Goal: Task Accomplishment & Management: Use online tool/utility

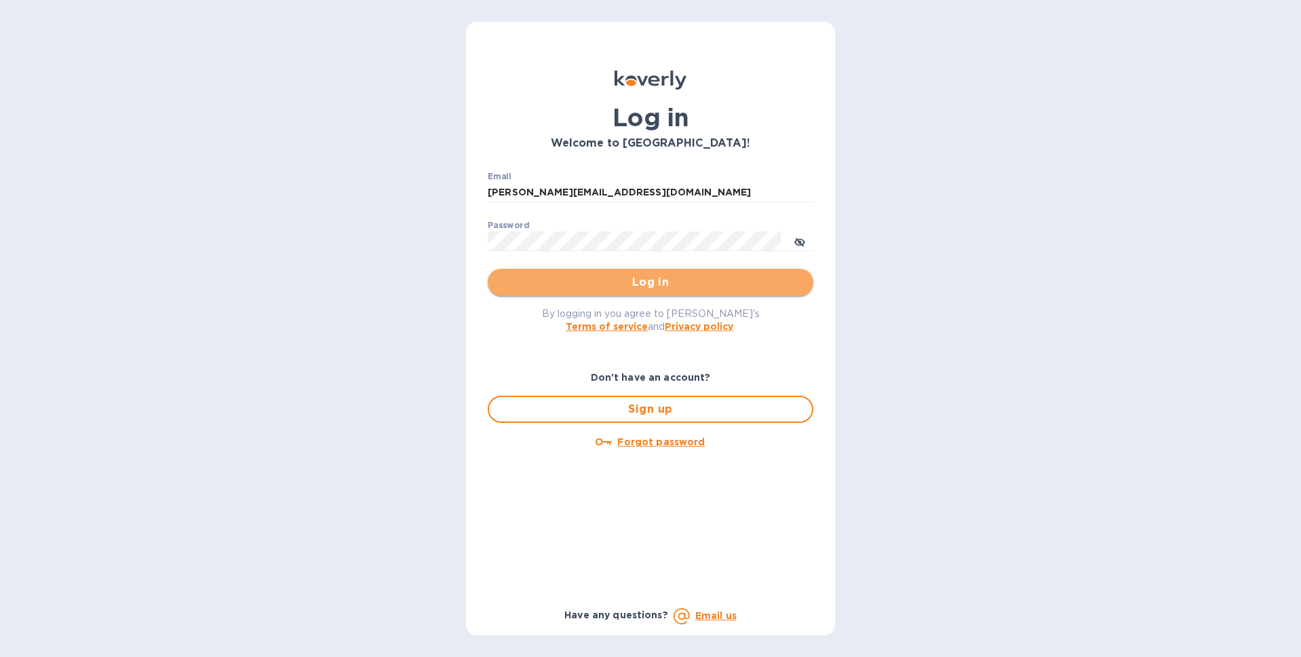
click at [704, 278] on span "Log in" at bounding box center [651, 282] width 304 height 16
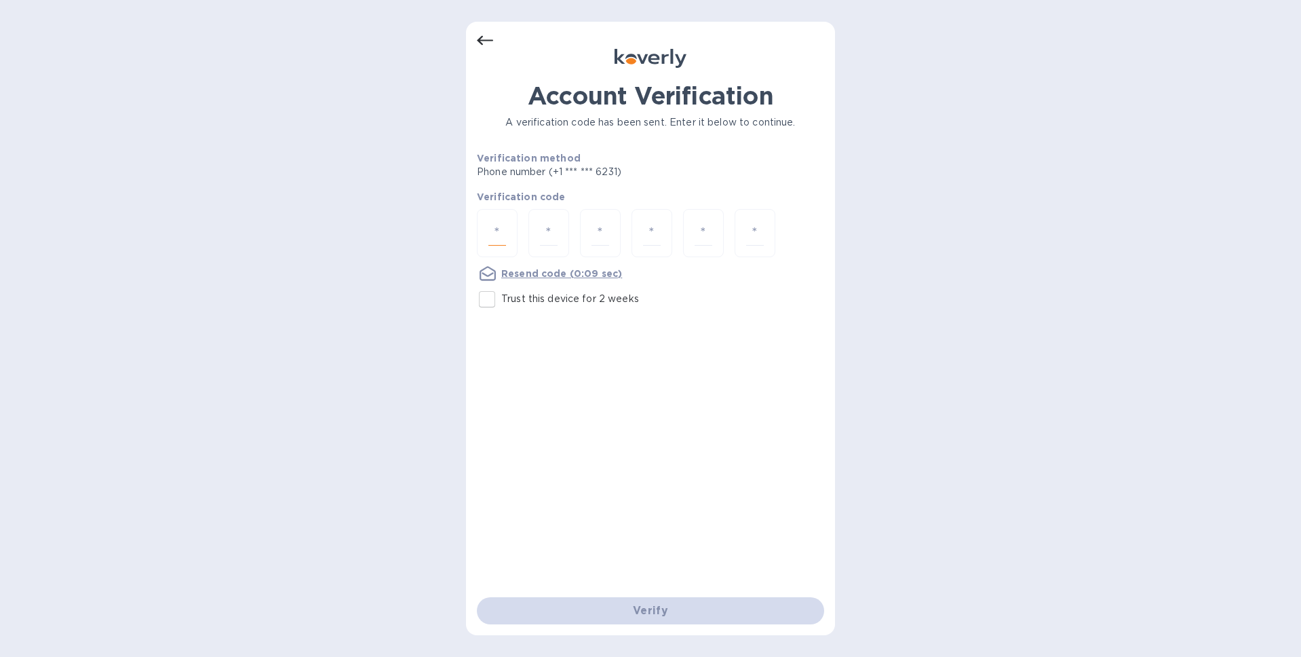
click at [491, 231] on input "number" at bounding box center [497, 232] width 18 height 25
type input "3"
type input "7"
type input "3"
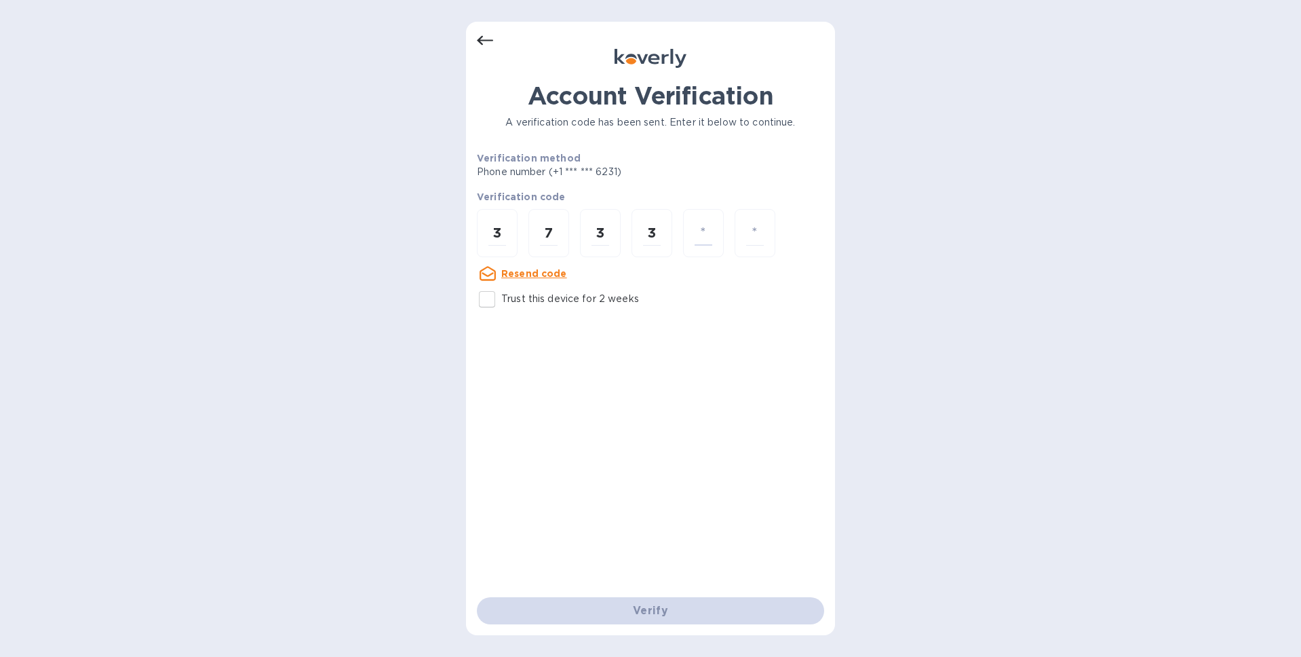
type input "4"
type input "7"
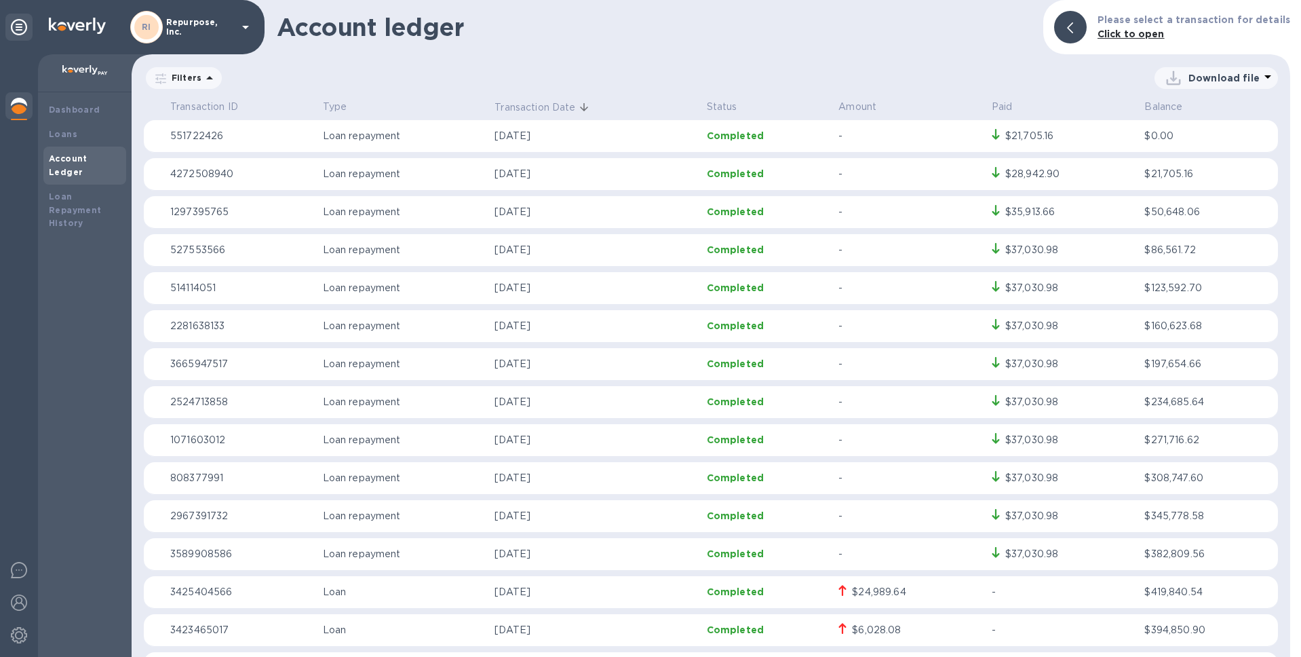
click at [202, 78] on icon at bounding box center [210, 78] width 16 height 16
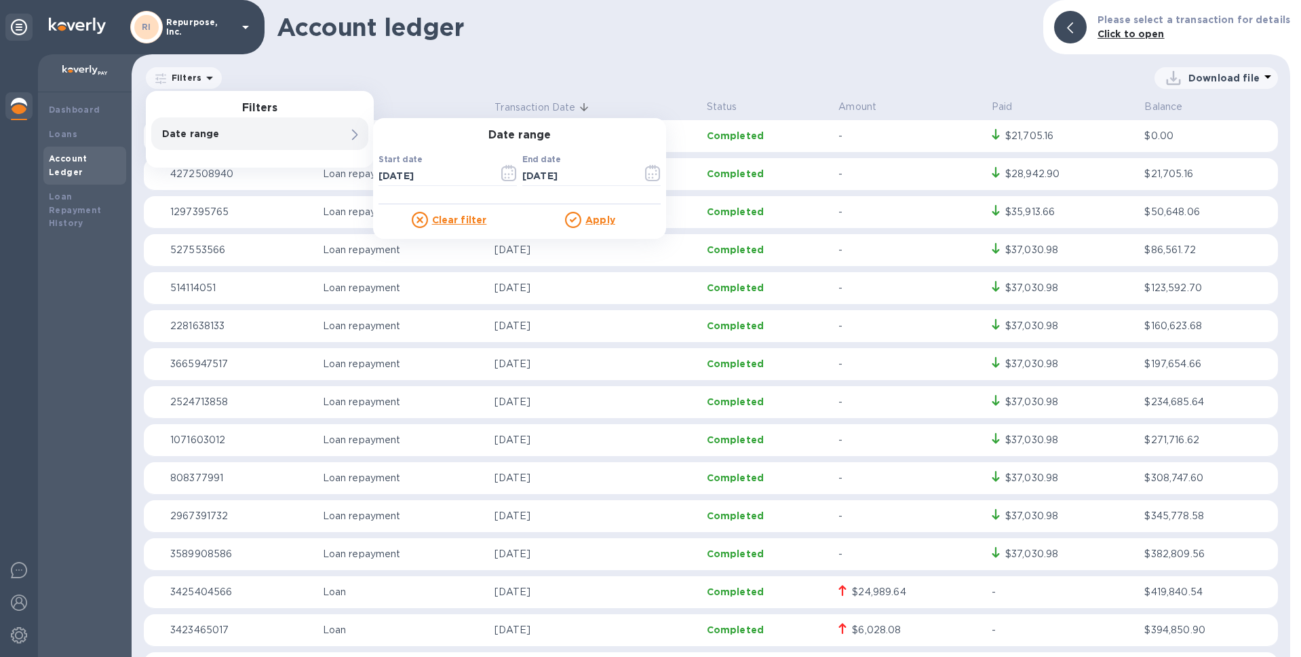
click at [265, 126] on div "Date range" at bounding box center [236, 133] width 155 height 19
click at [515, 168] on icon "button" at bounding box center [508, 173] width 15 height 16
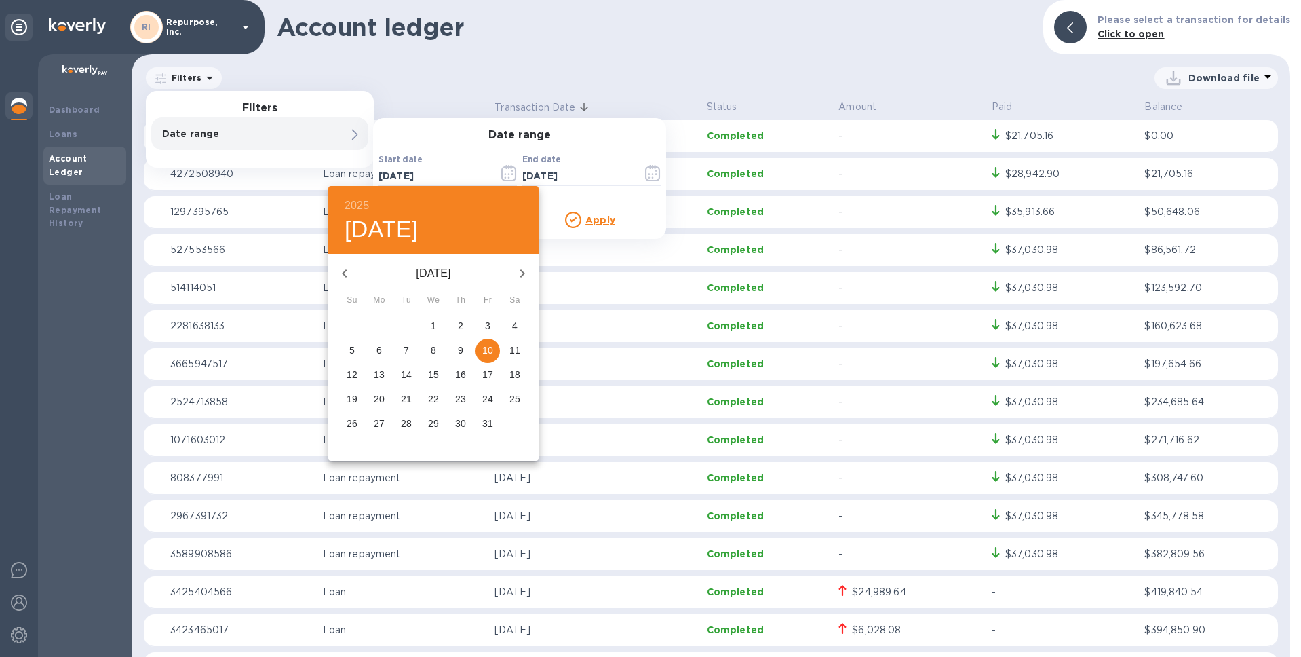
click at [345, 265] on icon "button" at bounding box center [345, 273] width 16 height 16
click at [381, 330] on p "1" at bounding box center [379, 326] width 5 height 14
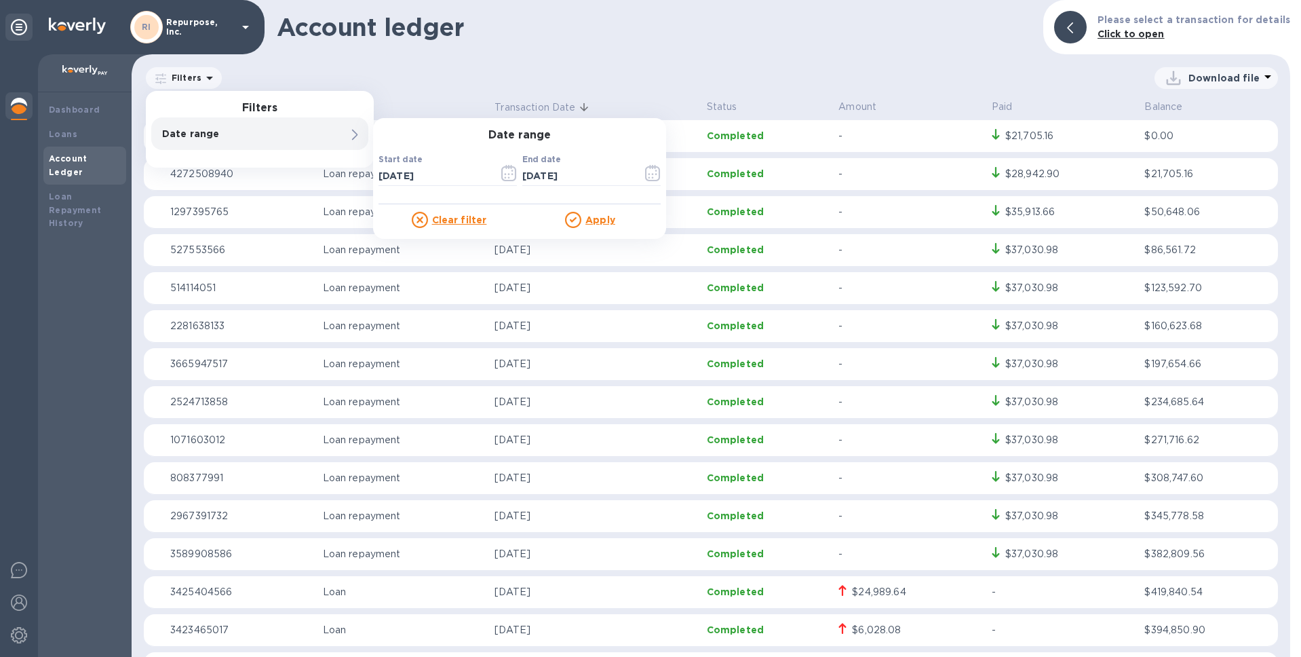
type input "[DATE]"
click at [657, 173] on icon "button" at bounding box center [653, 173] width 16 height 16
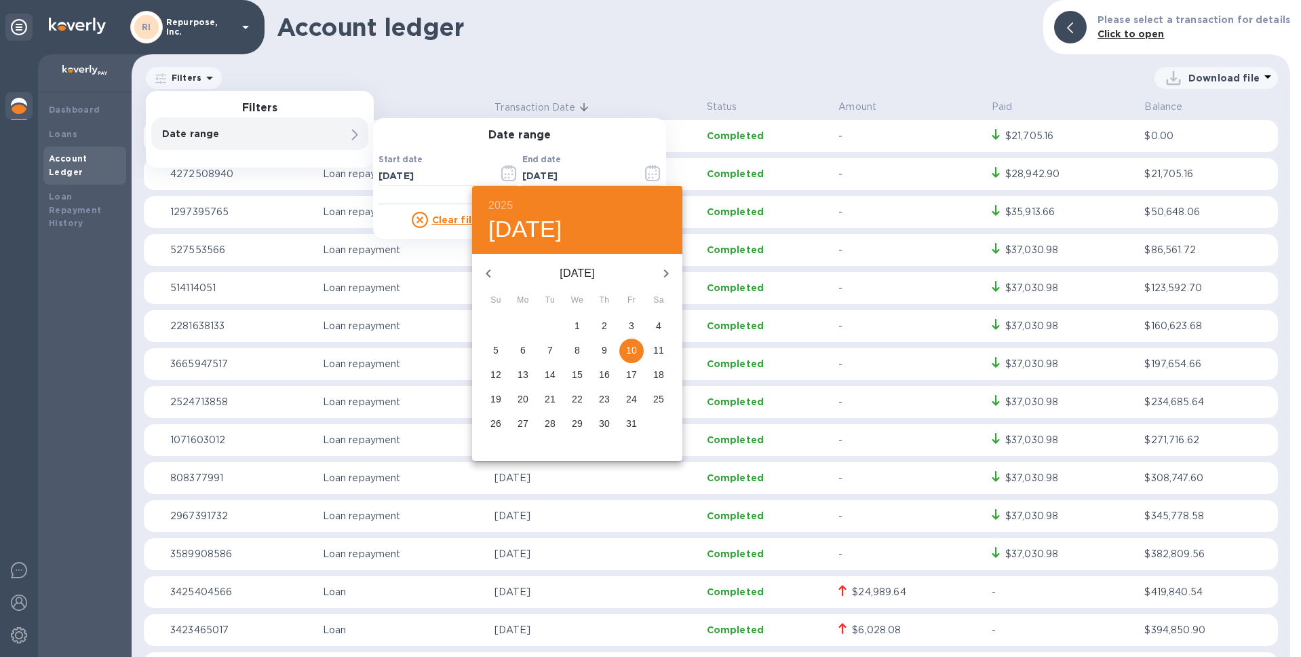
click at [492, 274] on icon "button" at bounding box center [488, 273] width 16 height 16
click at [557, 425] on span "30" at bounding box center [550, 424] width 24 height 14
type input "[DATE]"
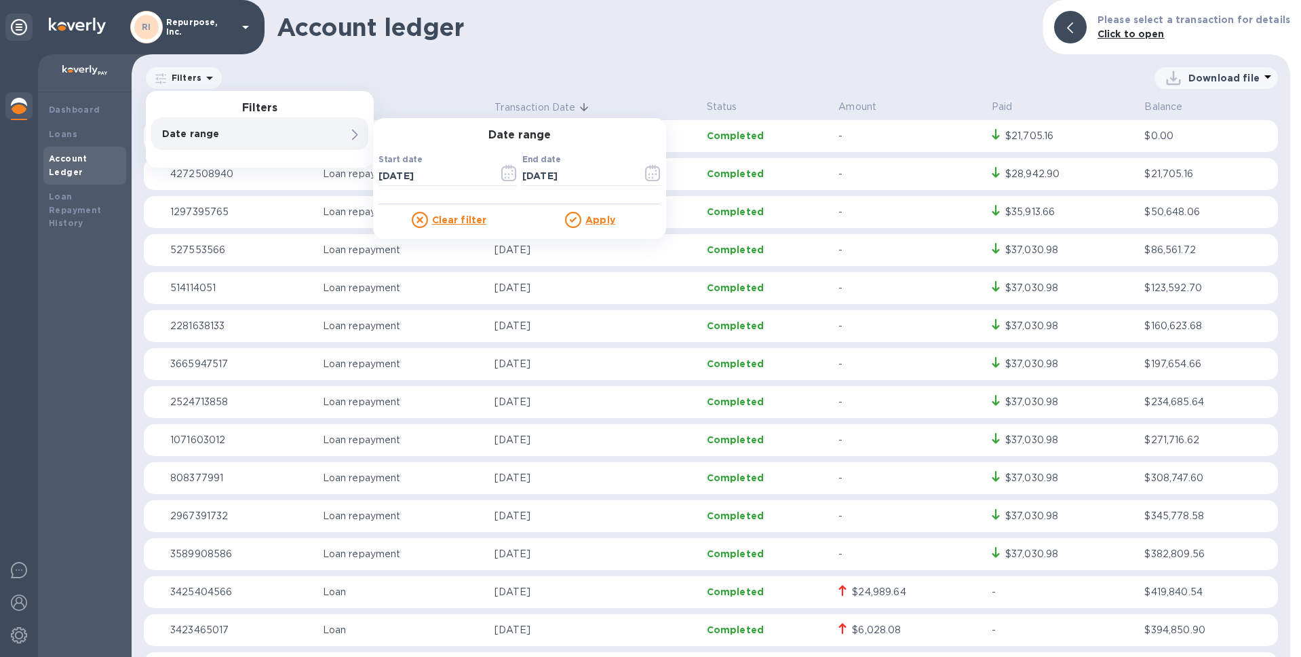
click at [588, 219] on u "Apply" at bounding box center [601, 219] width 30 height 11
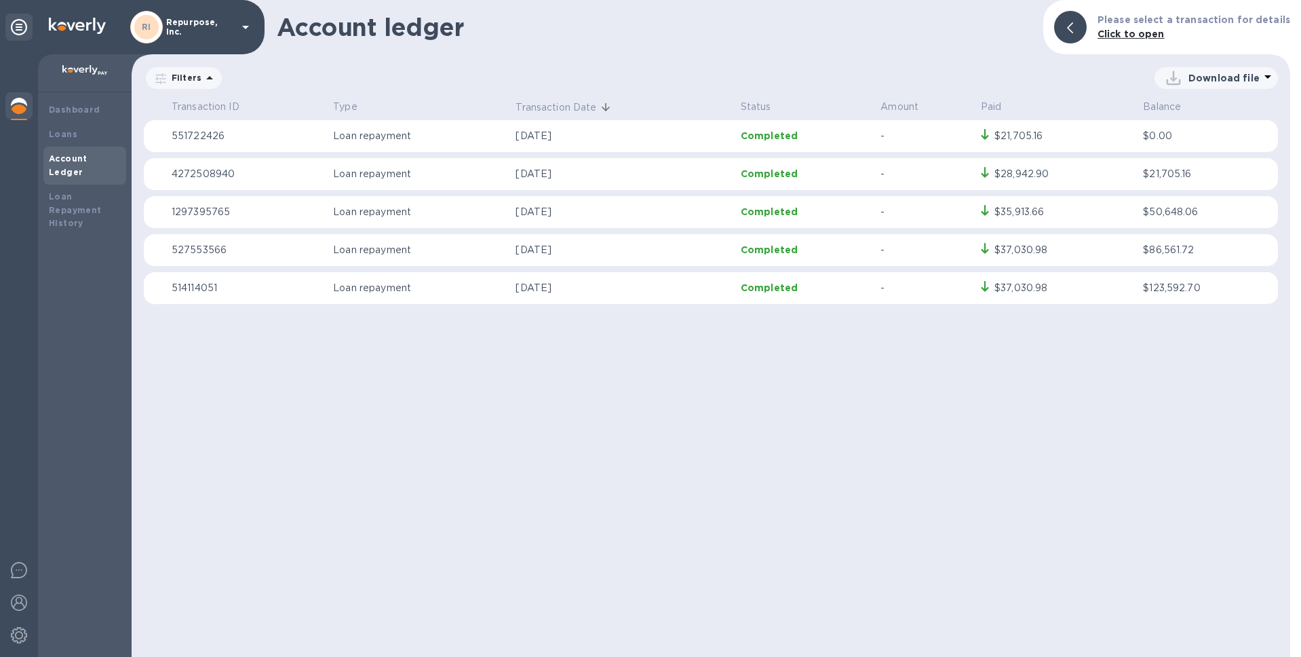
click at [1265, 75] on icon at bounding box center [1268, 76] width 7 height 3
click at [1207, 142] on li "PDF file" at bounding box center [1217, 149] width 92 height 38
